Goal: Communication & Community: Answer question/provide support

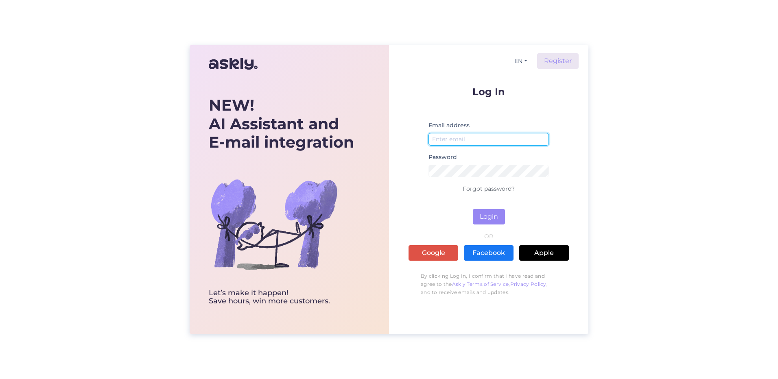
click at [469, 142] on input "email" at bounding box center [489, 139] width 120 height 13
click at [405, 201] on div "EN Register Log In Email address Password Forgot password? Login OR Google Face…" at bounding box center [488, 189] width 199 height 289
click at [443, 135] on input "email" at bounding box center [489, 139] width 120 height 13
type input "[EMAIL_ADDRESS][DOMAIN_NAME]"
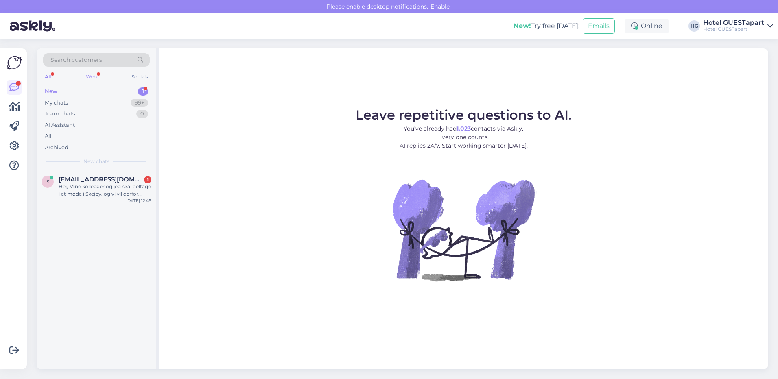
click at [95, 76] on div "Web" at bounding box center [91, 77] width 14 height 11
click at [91, 195] on div "Hej, Mine kollegaer og jeg skal deltage i et møde i Skejby, og vi vil derfor ge…" at bounding box center [105, 190] width 93 height 15
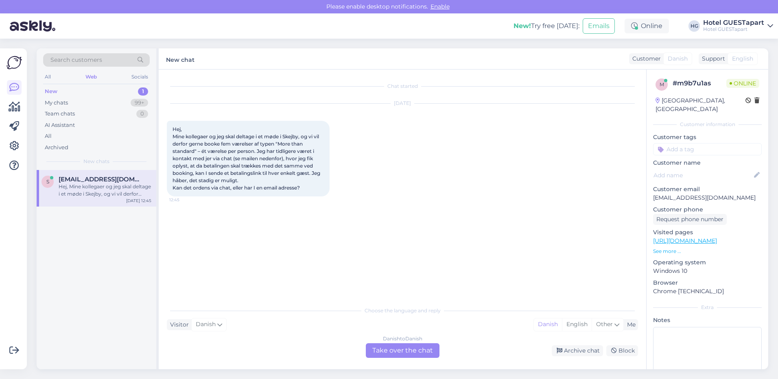
click at [140, 95] on div "1" at bounding box center [143, 92] width 10 height 8
click at [134, 104] on div "99+" at bounding box center [140, 103] width 18 height 8
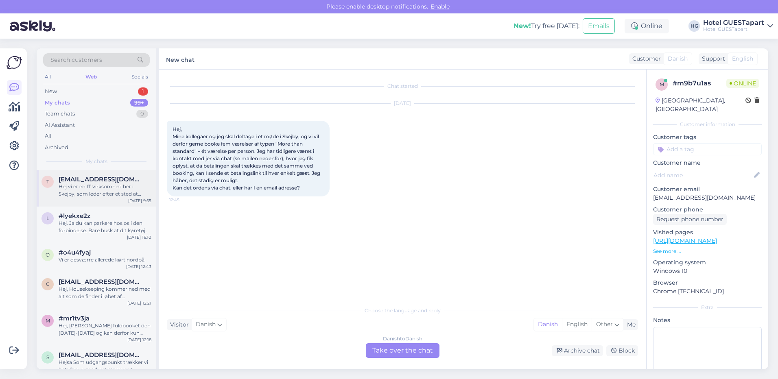
click at [104, 192] on div "Hej vi er en IT virksomhed her i Skejby, som leder efter et sted at afholde en …" at bounding box center [105, 190] width 93 height 15
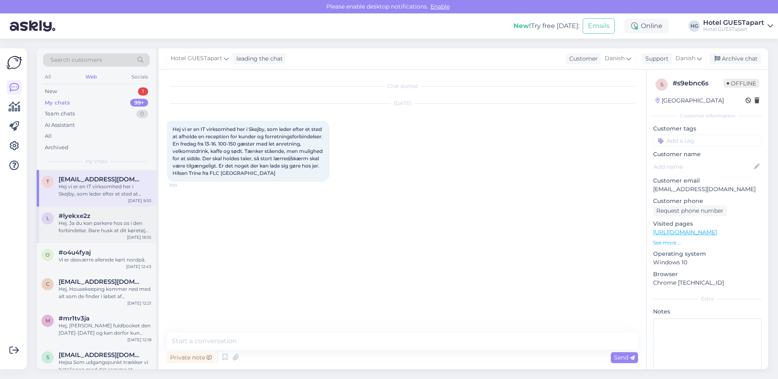
click at [130, 230] on div "Hej. Ja du kan parkere hos os i den forbindelse. Bare husk at dit køretøj skal …" at bounding box center [105, 227] width 93 height 15
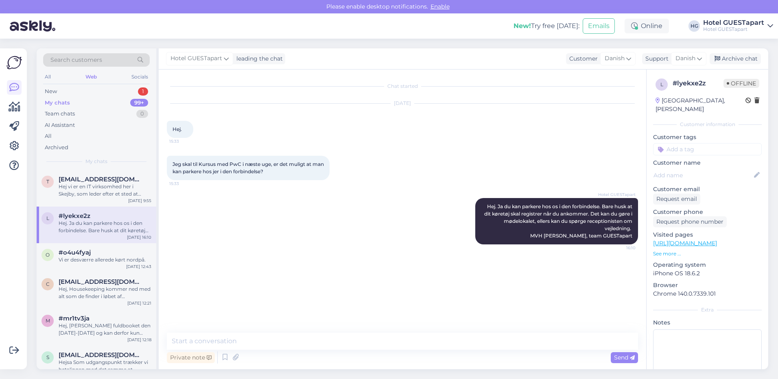
click at [61, 103] on div "My chats" at bounding box center [57, 103] width 25 height 8
click at [62, 92] on div "New 1" at bounding box center [96, 91] width 107 height 11
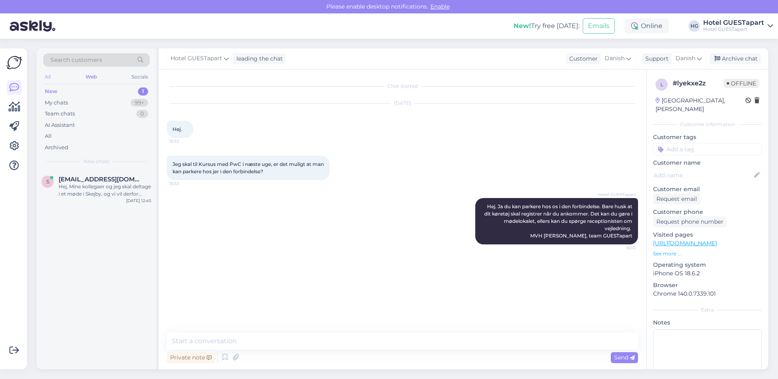
click at [48, 74] on div "All" at bounding box center [47, 77] width 9 height 11
click at [92, 76] on div "Web" at bounding box center [91, 77] width 14 height 11
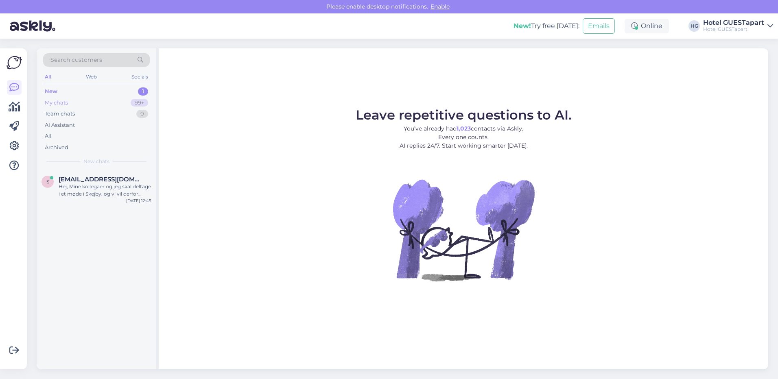
click at [78, 100] on div "My chats 99+" at bounding box center [96, 102] width 107 height 11
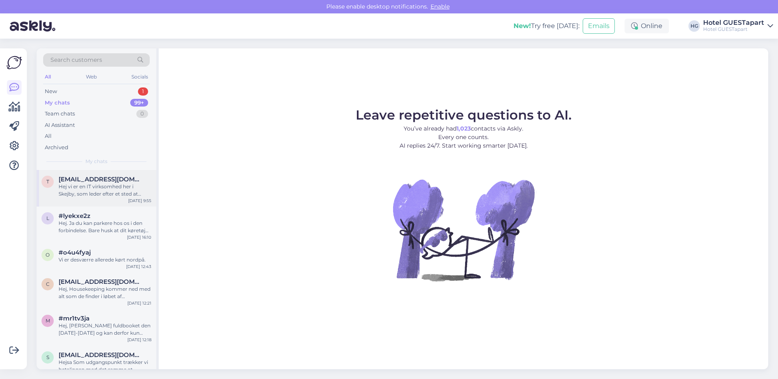
click at [109, 196] on div "Hej vi er en IT virksomhed her i Skejby, som leder efter et sted at afholde en …" at bounding box center [105, 190] width 93 height 15
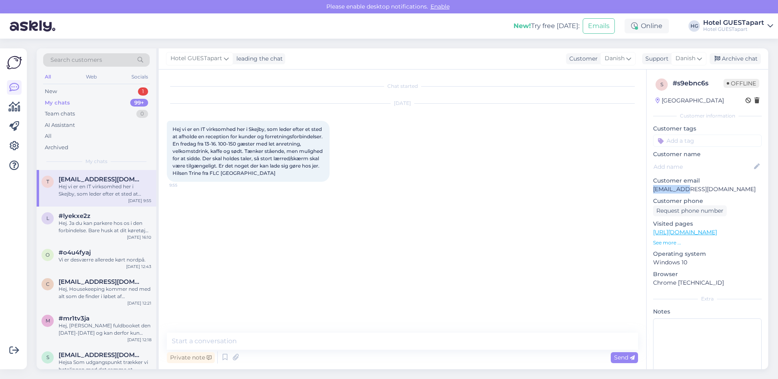
drag, startPoint x: 694, startPoint y: 189, endPoint x: 652, endPoint y: 191, distance: 41.6
click at [652, 191] on div "s # s9ebnc6s Offline Denmark Customer information Customer tags Customer name C…" at bounding box center [708, 237] width 122 height 335
copy p "[EMAIL_ADDRESS][DOMAIN_NAME]"
click at [215, 344] on textarea at bounding box center [402, 341] width 471 height 17
click at [240, 337] on textarea "Hej Trine, Jeg får konferenceafdelingen til" at bounding box center [402, 331] width 471 height 37
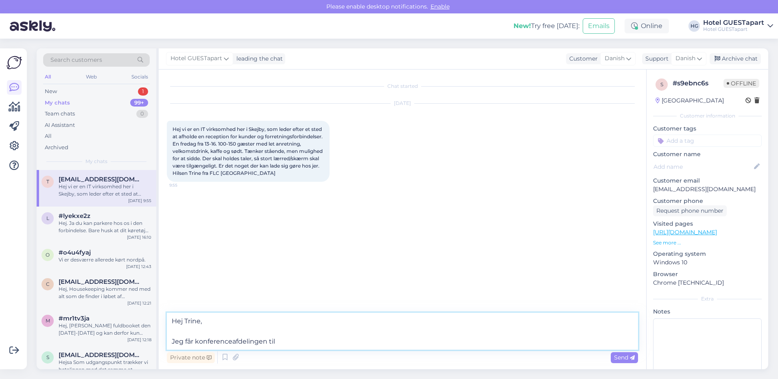
click at [231, 342] on textarea "Hej Trine, Jeg får konferenceafdelingen til" at bounding box center [402, 331] width 471 height 37
click at [285, 346] on textarea "Hej Trine, Jeg får konference afdelingen til" at bounding box center [402, 331] width 471 height 37
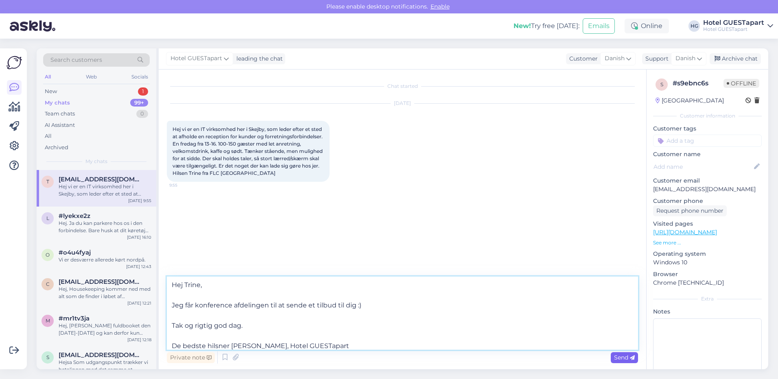
type textarea "Hej Trine, Jeg får konference afdelingen til at sende et tilbud til dig :) Tak …"
click at [623, 357] on span "Send" at bounding box center [624, 357] width 21 height 7
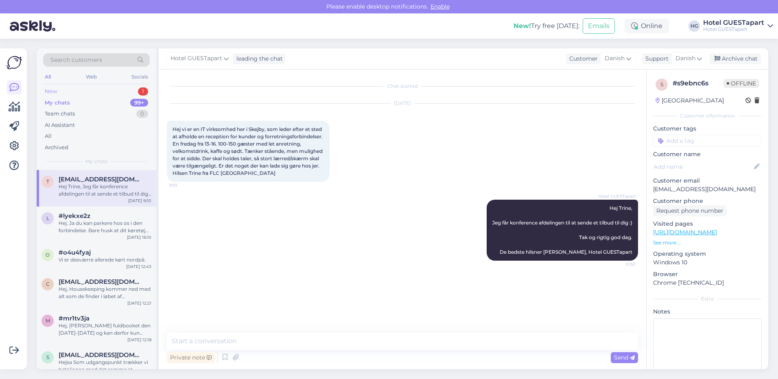
click at [113, 96] on div "New 1" at bounding box center [96, 91] width 107 height 11
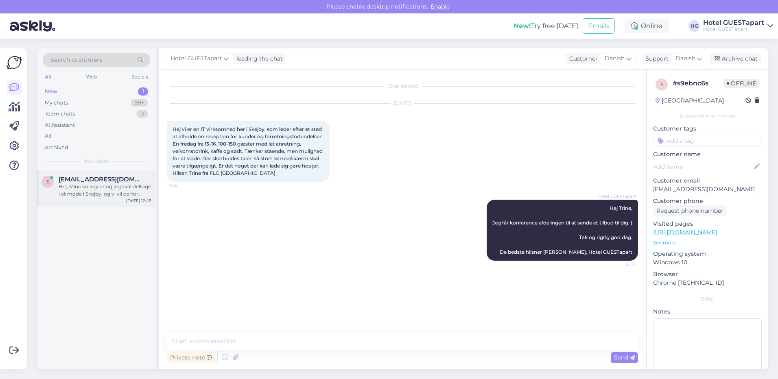
click at [102, 181] on span "[EMAIL_ADDRESS][DOMAIN_NAME]" at bounding box center [101, 179] width 85 height 7
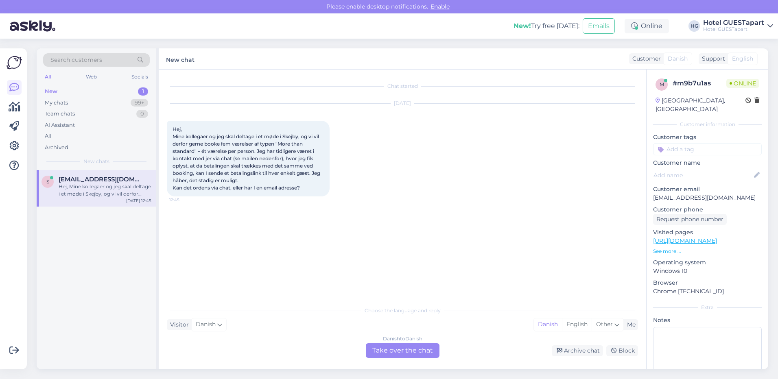
click at [406, 350] on div "Danish to Danish Take over the chat" at bounding box center [403, 351] width 74 height 15
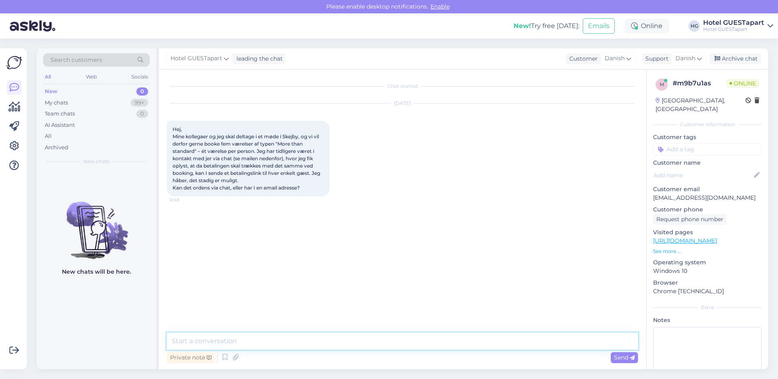
click at [258, 343] on textarea at bounding box center [402, 341] width 471 height 17
click at [338, 344] on textarea "Hej, Hvis I booker enkeltvis på vores hjemmeside, så" at bounding box center [402, 331] width 471 height 37
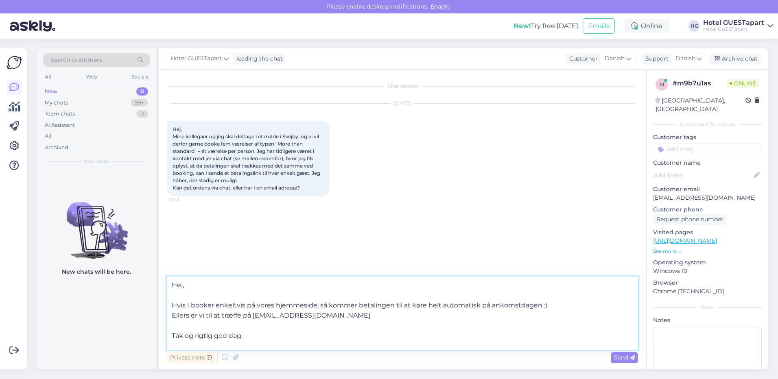
scroll to position [10, 0]
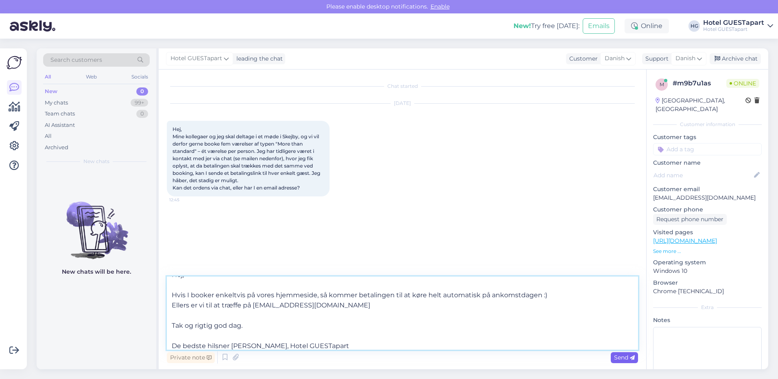
type textarea "Hej, Hvis I booker enkeltvis på vores hjemmeside, så kommer betalingen til at k…"
click at [625, 360] on span "Send" at bounding box center [624, 357] width 21 height 7
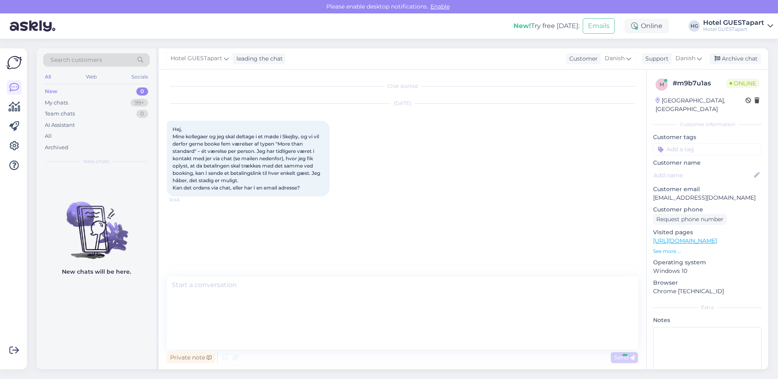
scroll to position [0, 0]
